Goal: Find contact information

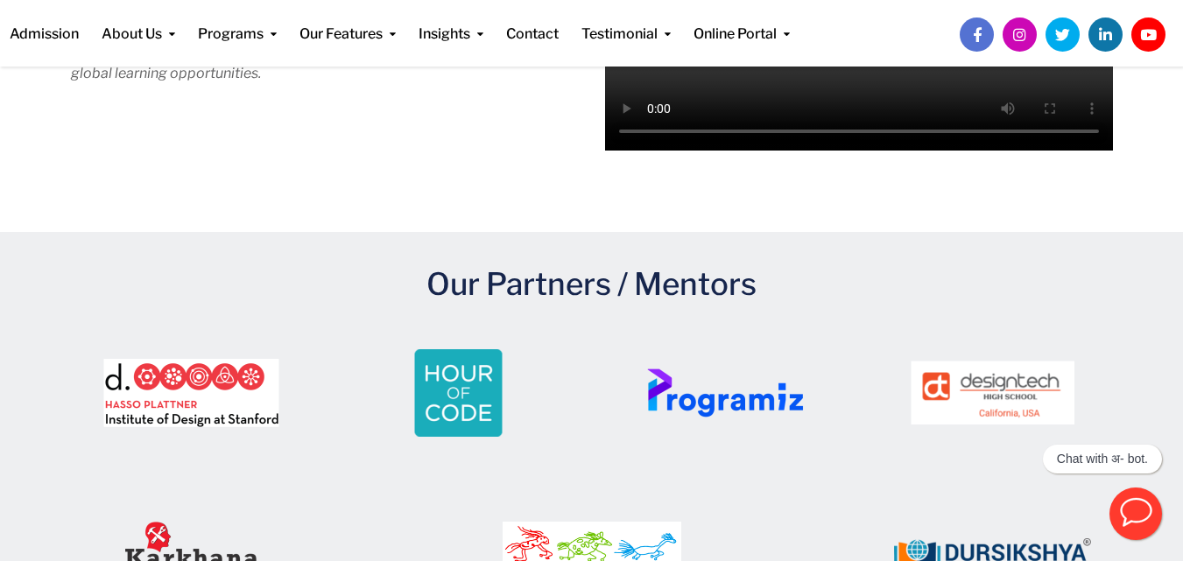
scroll to position [2579, 0]
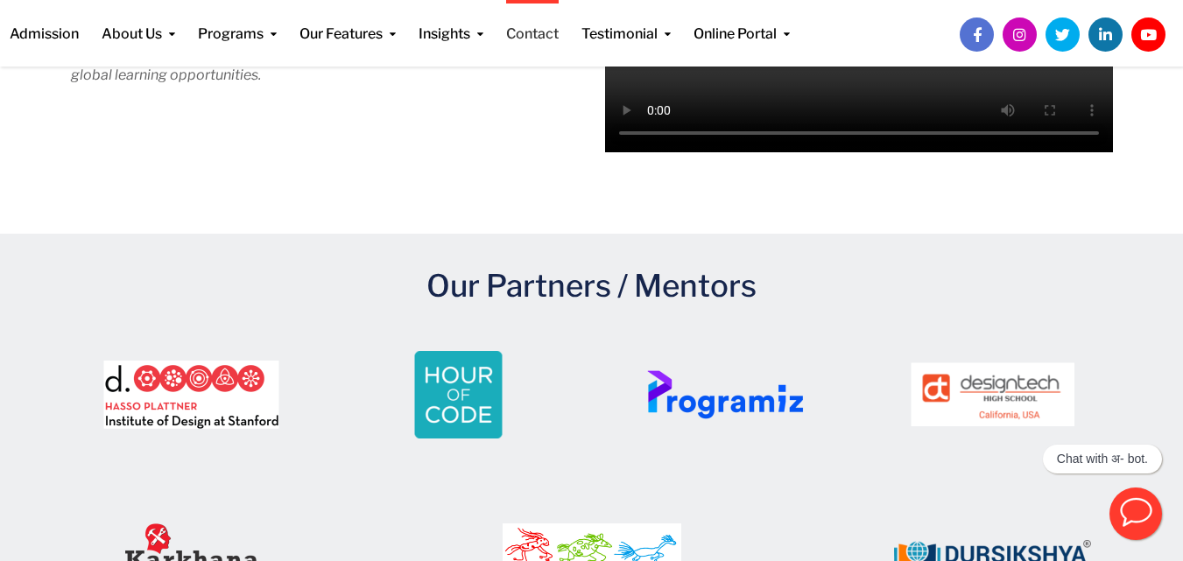
click at [551, 36] on link "Contact" at bounding box center [532, 22] width 53 height 45
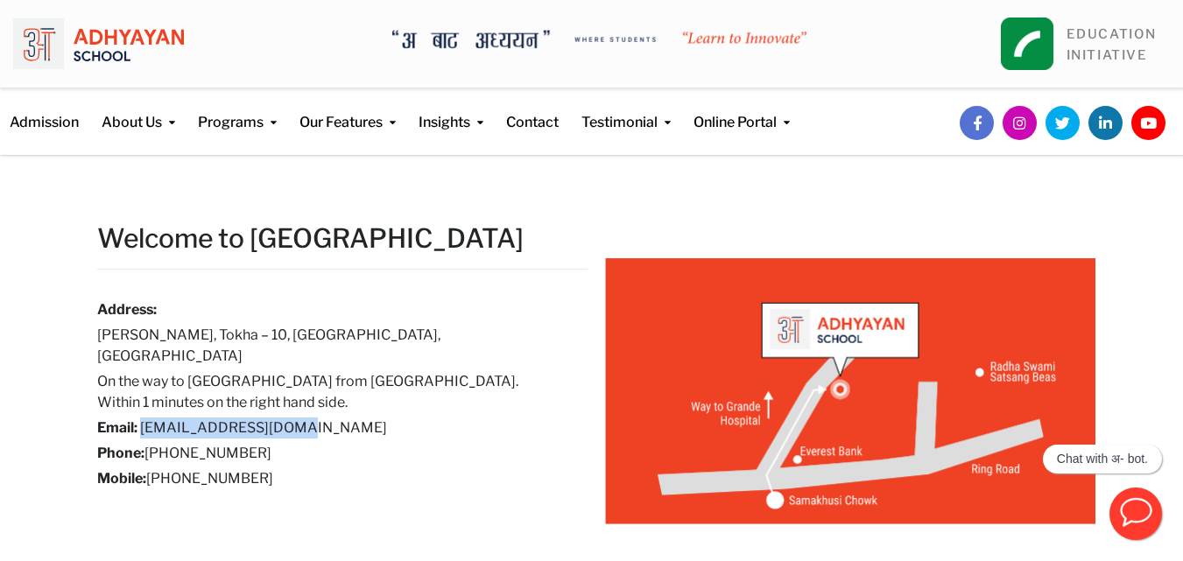
drag, startPoint x: 295, startPoint y: 414, endPoint x: 138, endPoint y: 416, distance: 156.7
click at [139, 418] on h6 "Email: [EMAIL_ADDRESS][DOMAIN_NAME]" at bounding box center [329, 428] width 464 height 21
click at [138, 418] on h6 "Email: [EMAIL_ADDRESS][DOMAIN_NAME]" at bounding box center [329, 428] width 464 height 21
drag, startPoint x: 301, startPoint y: 408, endPoint x: 205, endPoint y: 408, distance: 96.3
click at [244, 418] on h6 "Email: [EMAIL_ADDRESS][DOMAIN_NAME]" at bounding box center [329, 428] width 464 height 21
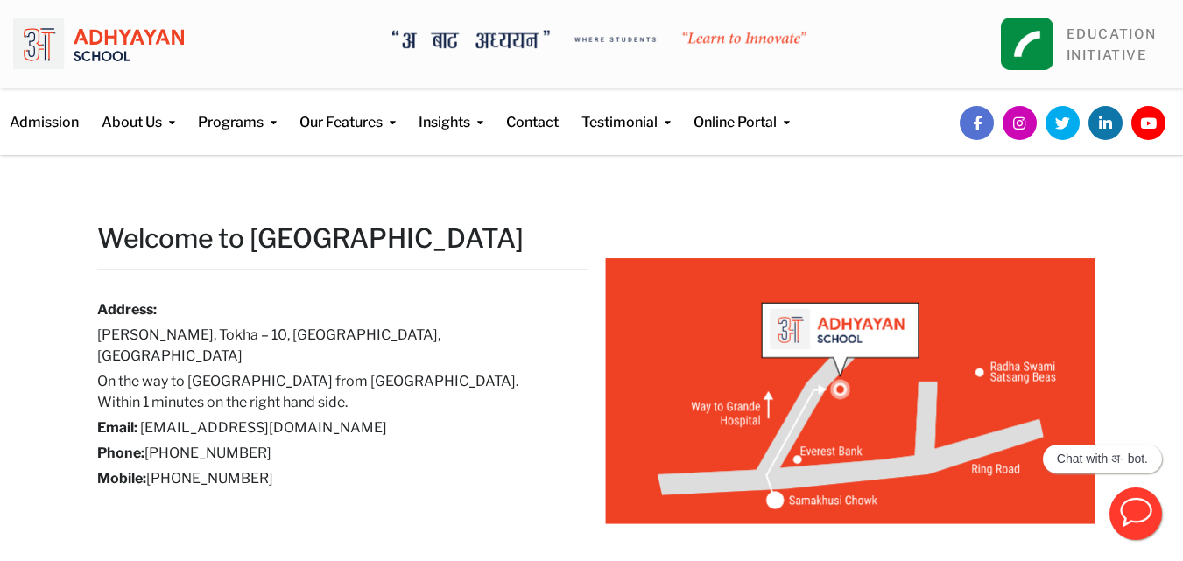
click at [139, 418] on h6 "Email: [EMAIL_ADDRESS][DOMAIN_NAME]" at bounding box center [329, 428] width 464 height 21
click at [292, 418] on h6 "Email: [EMAIL_ADDRESS][DOMAIN_NAME]" at bounding box center [329, 428] width 464 height 21
drag, startPoint x: 292, startPoint y: 410, endPoint x: 165, endPoint y: 413, distance: 127.9
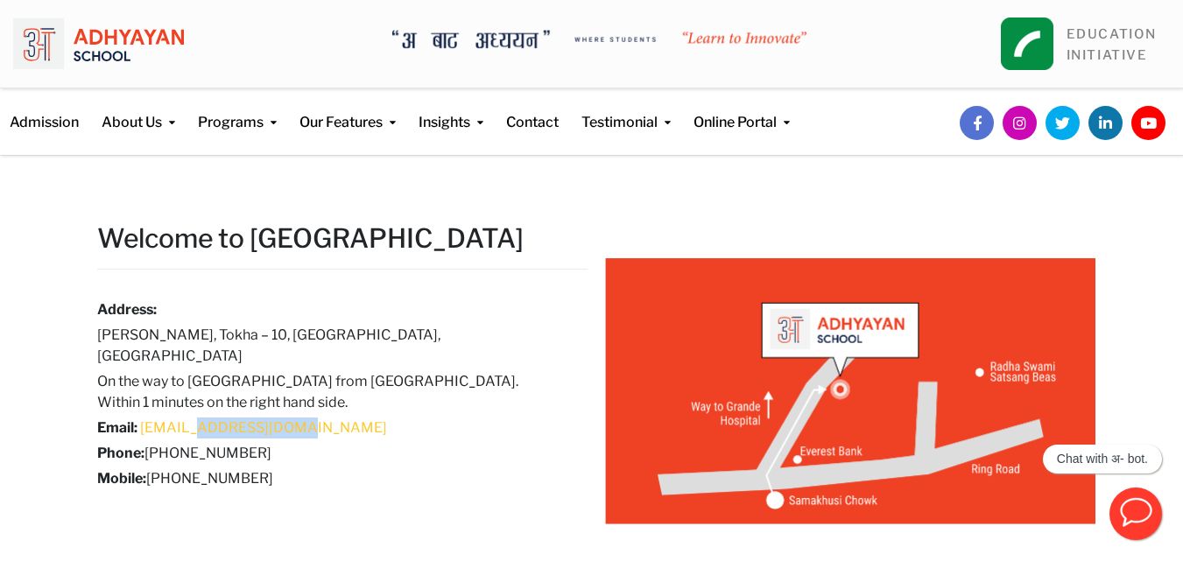
click at [181, 418] on h6 "Email: [EMAIL_ADDRESS][DOMAIN_NAME]" at bounding box center [329, 428] width 464 height 21
click at [146, 419] on link "[EMAIL_ADDRESS][DOMAIN_NAME]" at bounding box center [263, 427] width 247 height 17
click at [325, 418] on h6 "Email: [EMAIL_ADDRESS][DOMAIN_NAME]" at bounding box center [329, 428] width 464 height 21
drag, startPoint x: 137, startPoint y: 405, endPoint x: 290, endPoint y: 404, distance: 153.2
click at [290, 418] on h6 "Email: [EMAIL_ADDRESS][DOMAIN_NAME]" at bounding box center [329, 428] width 464 height 21
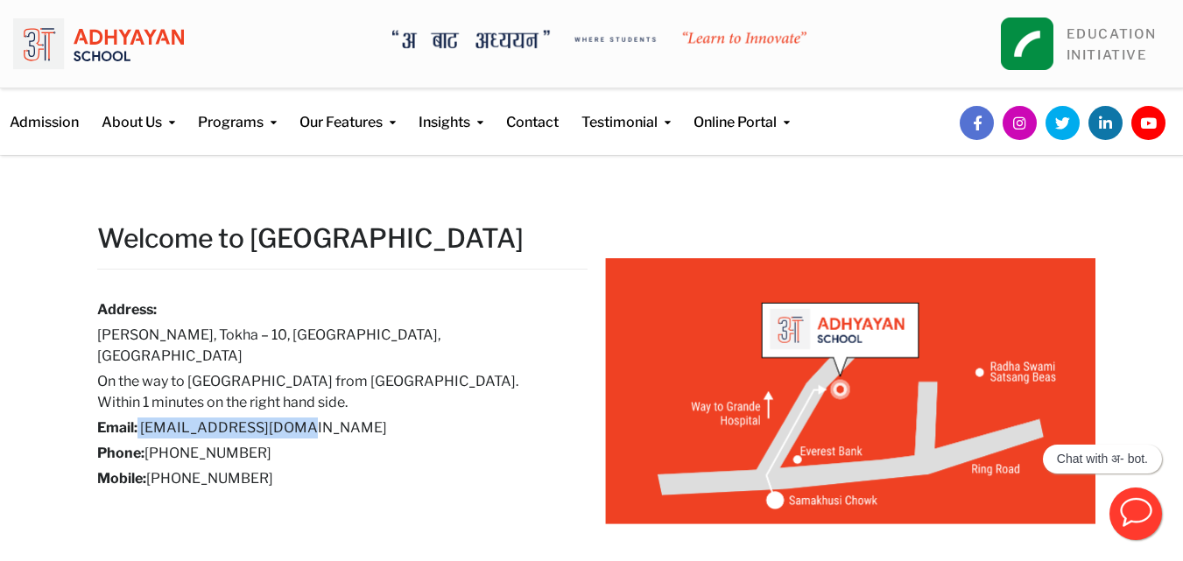
copy h6 "[EMAIL_ADDRESS][DOMAIN_NAME]"
